Goal: Transaction & Acquisition: Purchase product/service

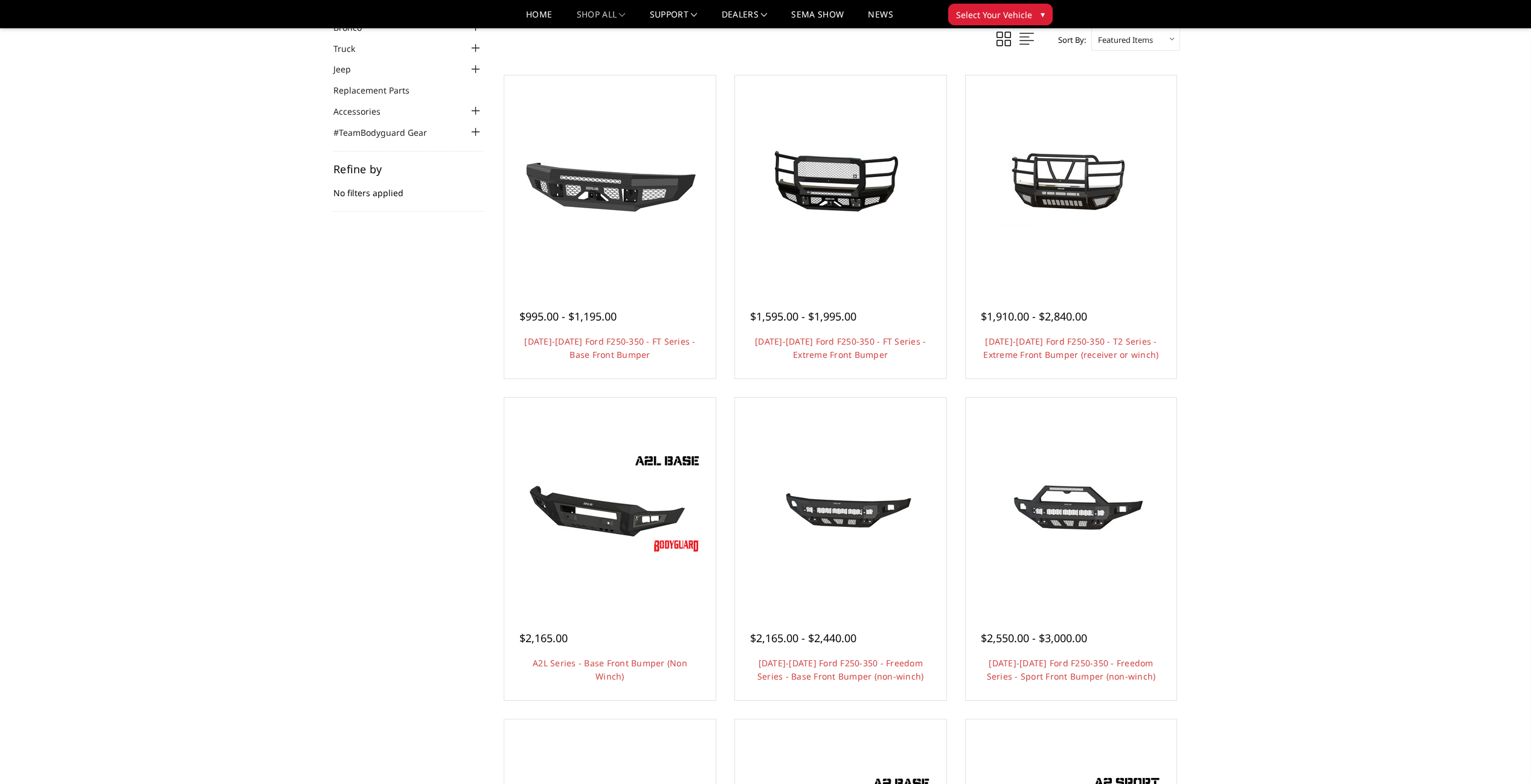
scroll to position [60, 0]
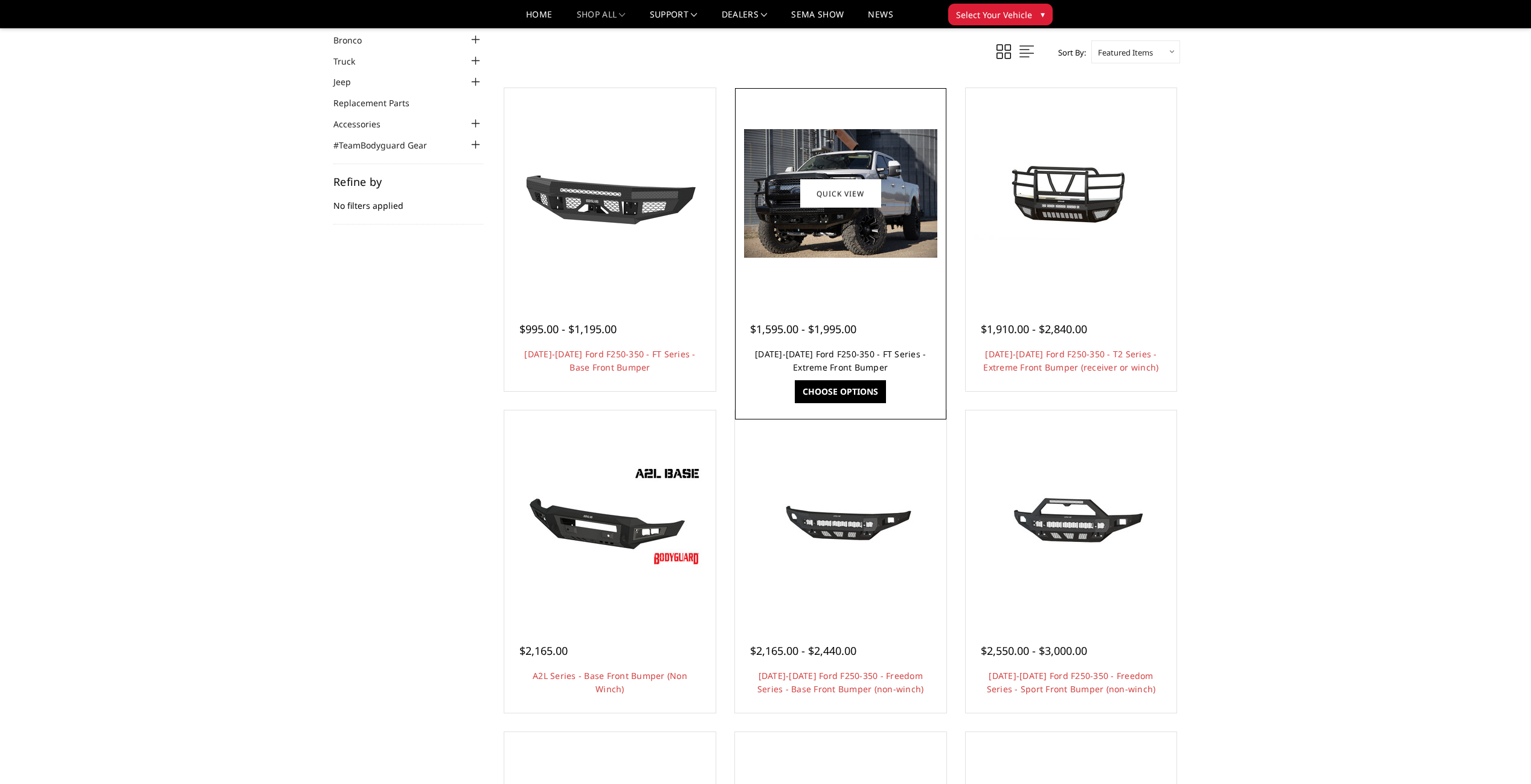
click at [798, 366] on link "[DATE]-[DATE] Ford F250-350 - FT Series - Extreme Front Bumper" at bounding box center [839, 360] width 171 height 25
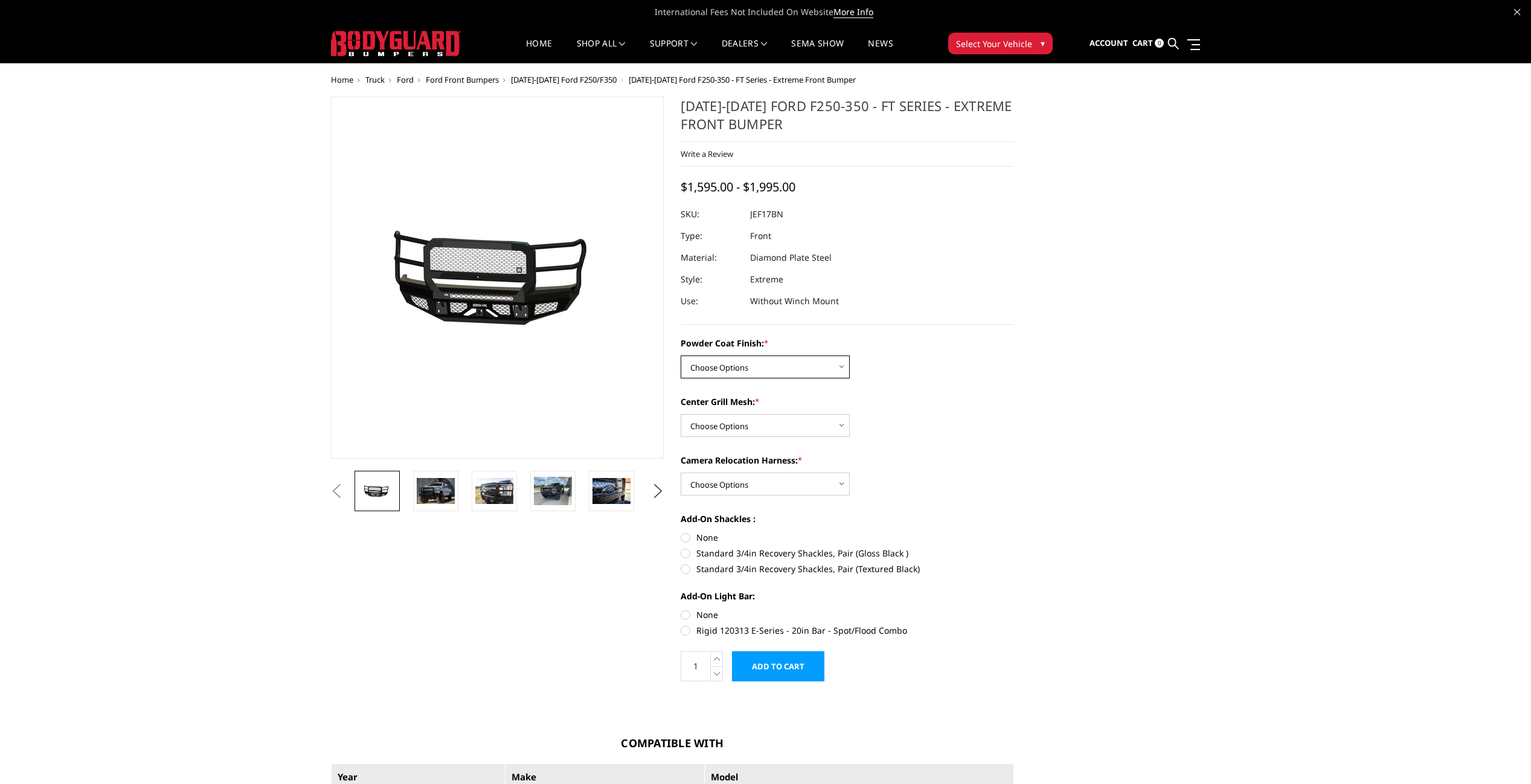
click at [841, 367] on select "Choose Options Bare Metal Gloss Black Powder Coat Textured Black Powder Coat" at bounding box center [765, 367] width 169 height 23
select select "3222"
click at [681, 356] on select "Choose Options Bare Metal Gloss Black Powder Coat Textured Black Powder Coat" at bounding box center [765, 367] width 169 height 23
click at [845, 430] on select "Choose Options WITH Expanded Metal in Center Grill WITHOUT Expanded Metal in Ce…" at bounding box center [765, 425] width 169 height 23
select select "3225"
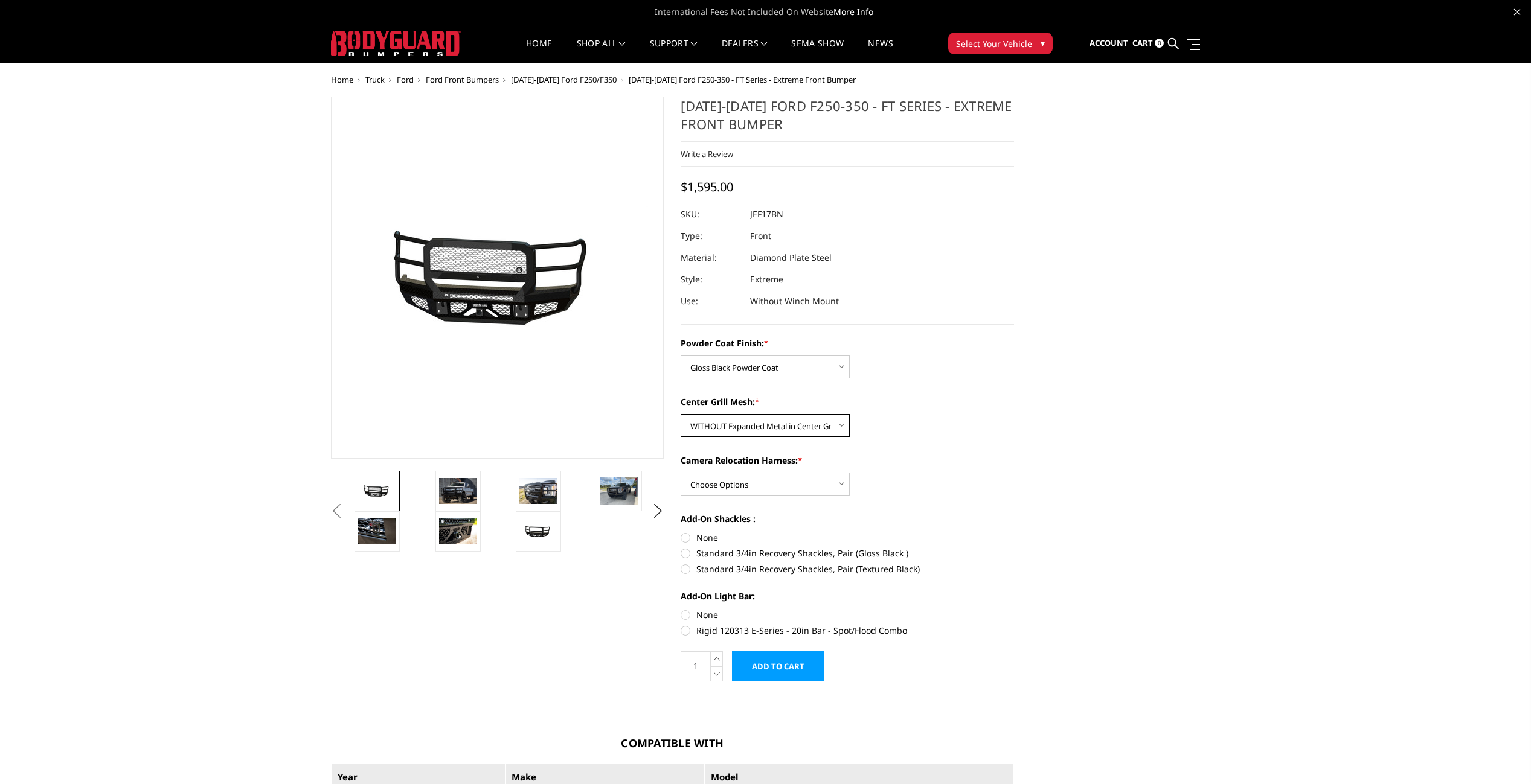
click at [681, 414] on select "Choose Options WITH Expanded Metal in Center Grill WITHOUT Expanded Metal in Ce…" at bounding box center [765, 425] width 169 height 23
click at [844, 484] on select "Choose Options WITH Camera Relocation Harness WITHOUT Camera Relocation Harness" at bounding box center [765, 483] width 169 height 23
select select "3227"
click at [681, 472] on select "Choose Options WITH Camera Relocation Harness WITHOUT Camera Relocation Harness" at bounding box center [765, 483] width 169 height 23
click at [686, 535] on label "None" at bounding box center [847, 537] width 333 height 13
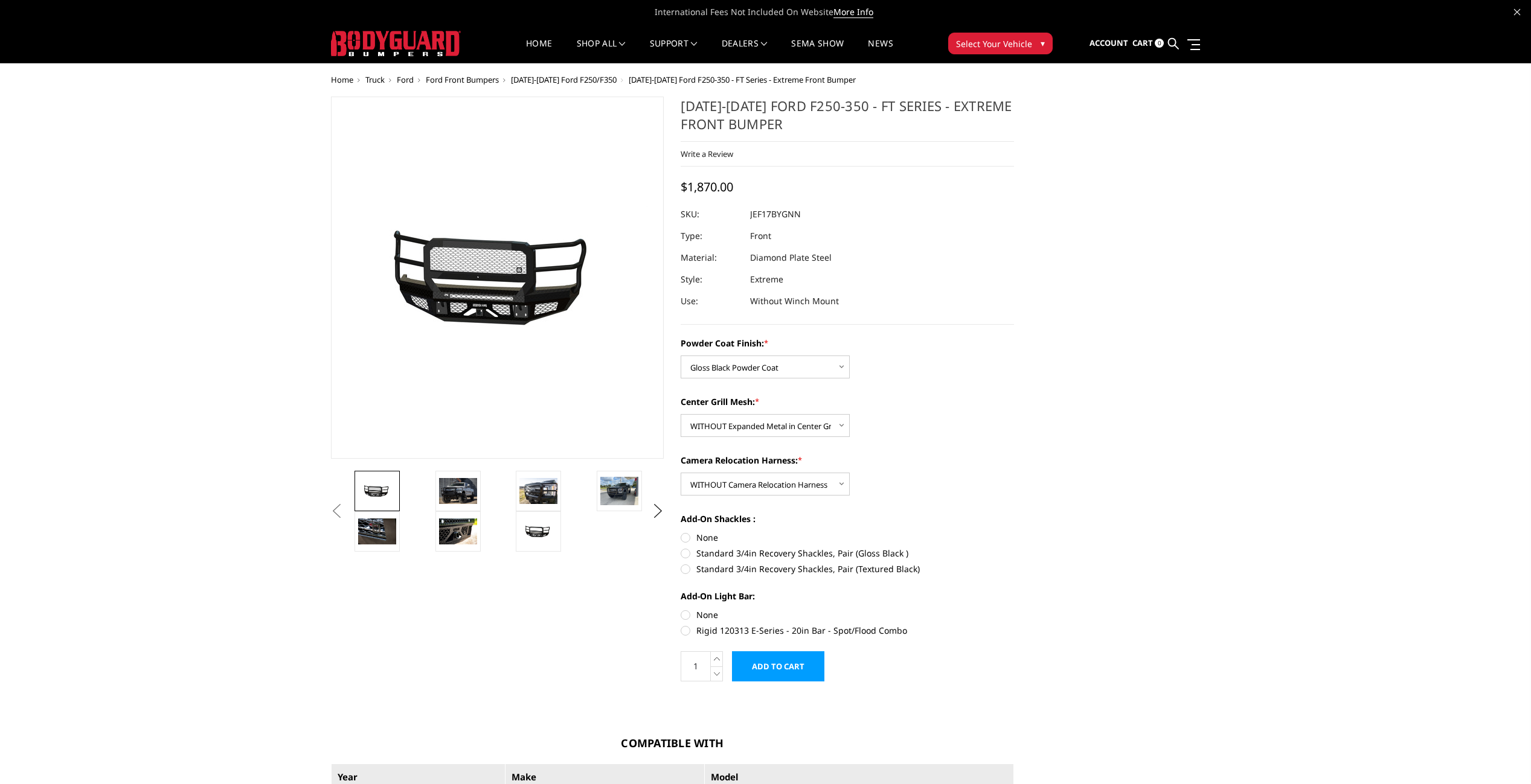
click at [682, 532] on input "None" at bounding box center [681, 532] width 1 height 1
radio input "true"
click at [688, 630] on label "Rigid 120313 E-Series - 20in Bar - Spot/Flood Combo" at bounding box center [847, 630] width 333 height 13
click at [1014, 609] on input "Rigid 120313 E-Series - 20in Bar - Spot/Flood Combo" at bounding box center [1014, 608] width 1 height 1
radio input "true"
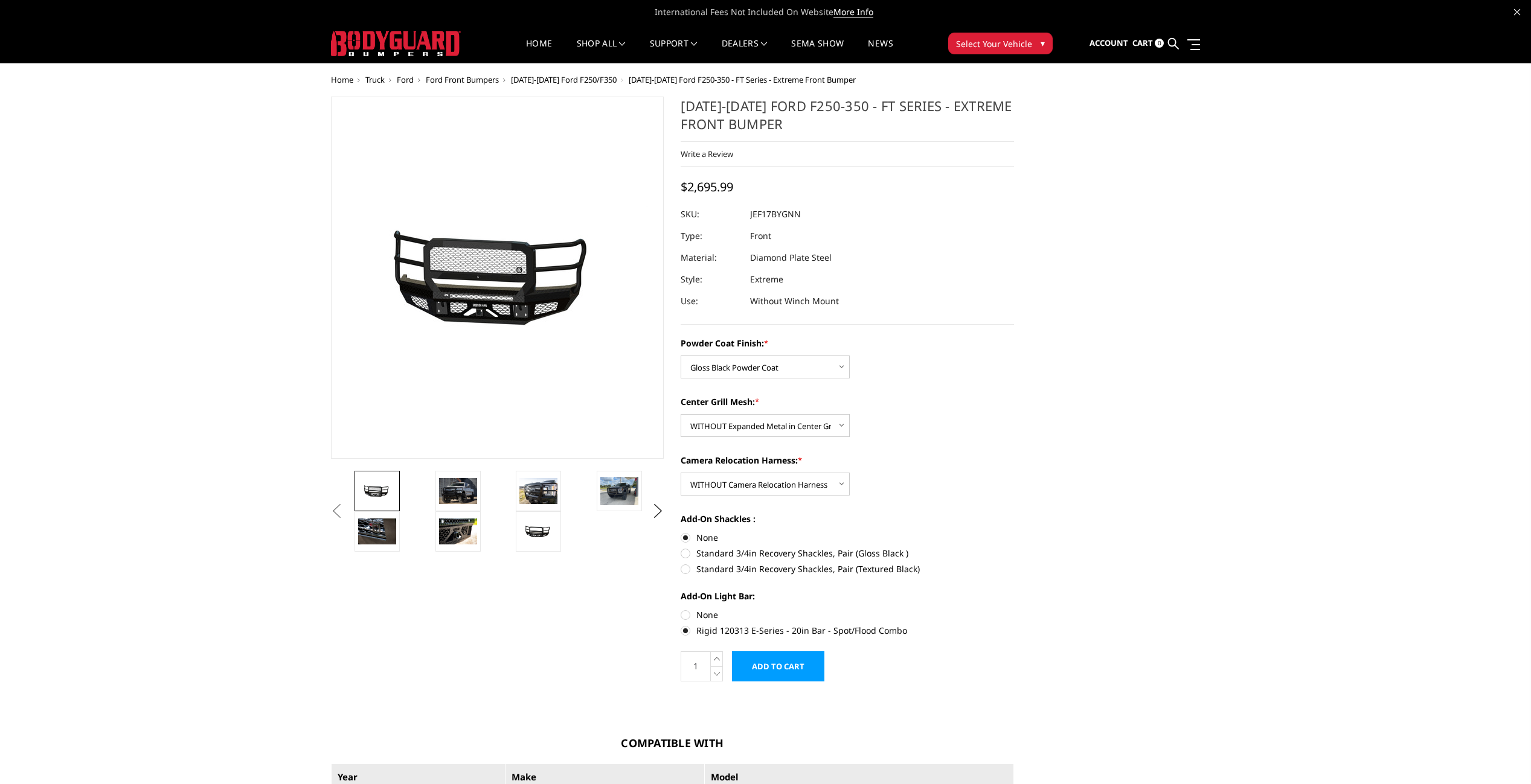
click at [688, 630] on label "Rigid 120313 E-Series - 20in Bar - Spot/Flood Combo" at bounding box center [847, 630] width 333 height 13
click at [1014, 609] on input "Rigid 120313 E-Series - 20in Bar - Spot/Flood Combo" at bounding box center [1014, 608] width 1 height 1
click at [620, 497] on img at bounding box center [620, 491] width 38 height 29
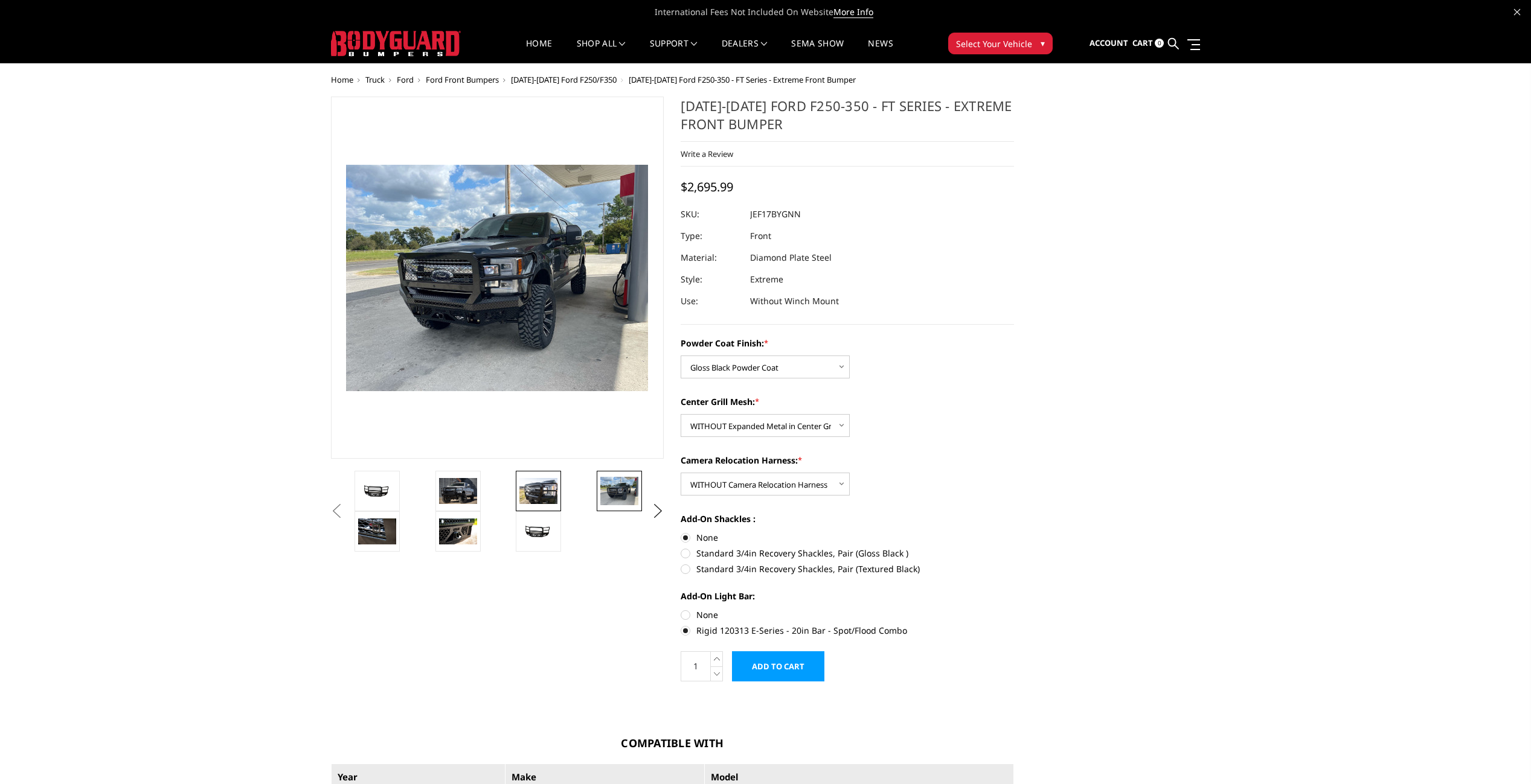
click at [537, 486] on img at bounding box center [539, 491] width 38 height 26
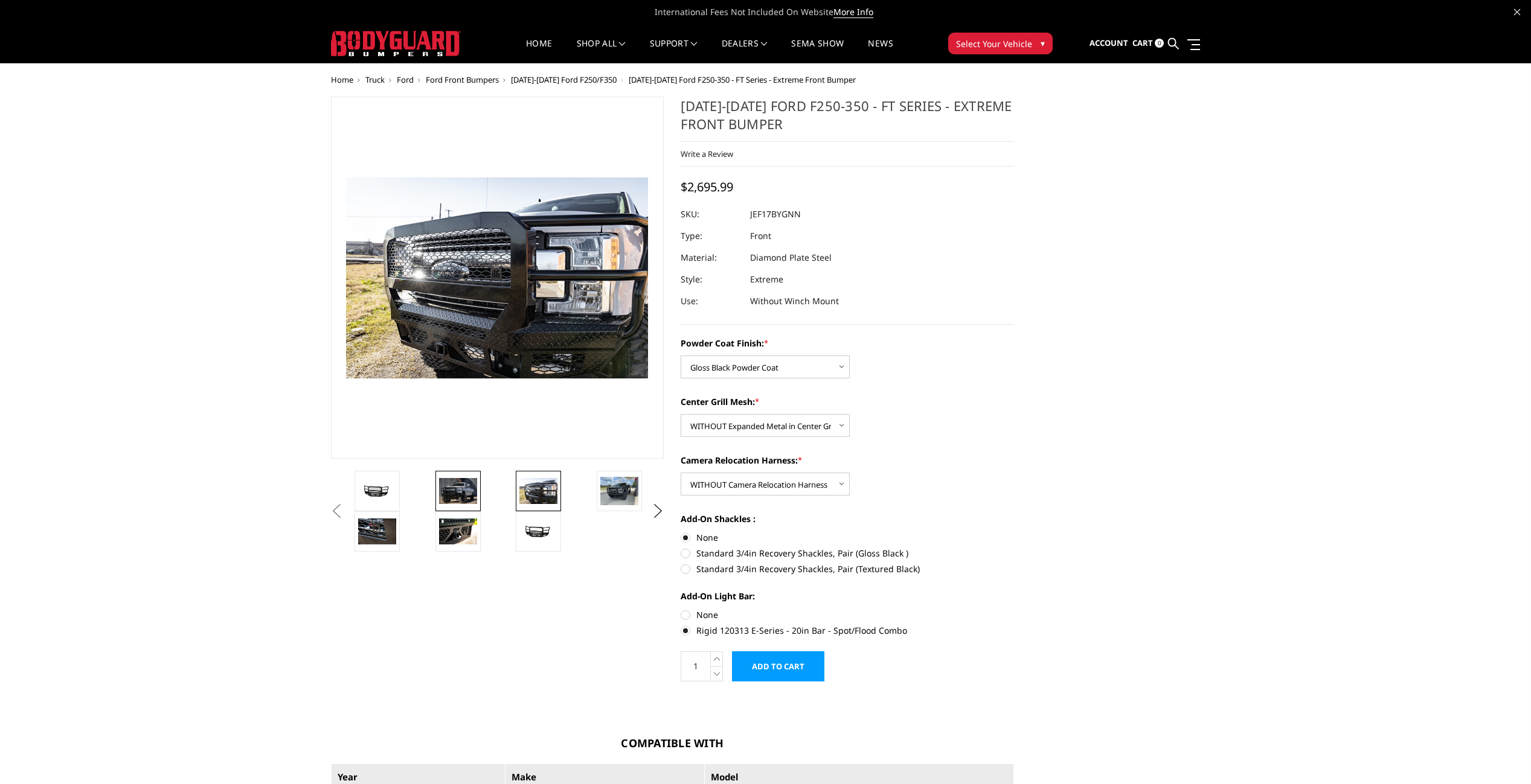
click at [472, 486] on img at bounding box center [458, 491] width 38 height 26
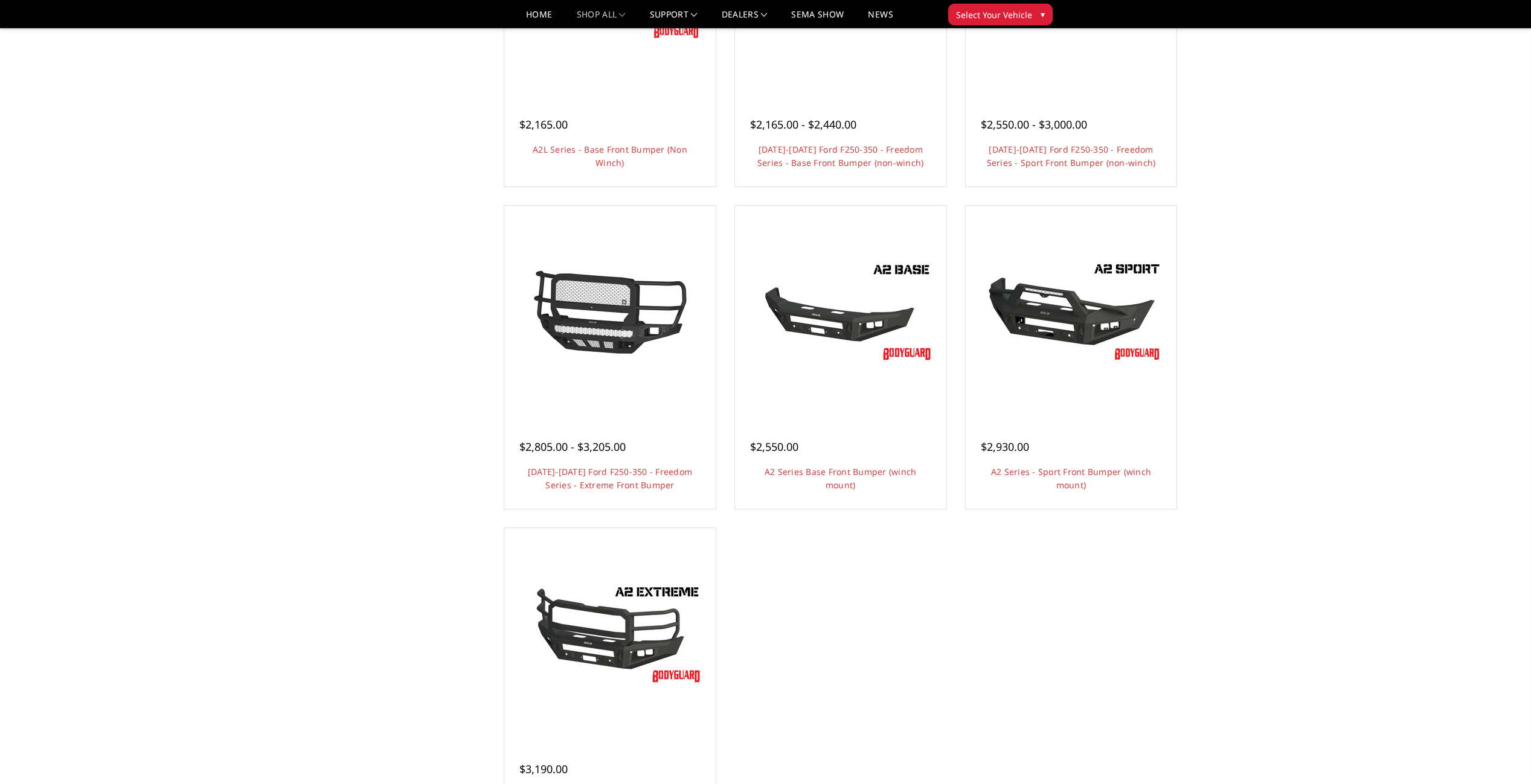
scroll to position [483, 0]
